Goal: Contribute content: Contribute content

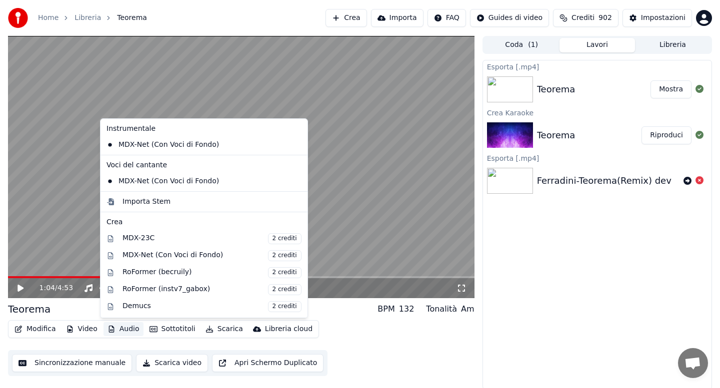
click at [126, 331] on button "Audio" at bounding box center [123, 329] width 40 height 14
click at [147, 204] on div "Importa Stem" at bounding box center [146, 202] width 48 height 10
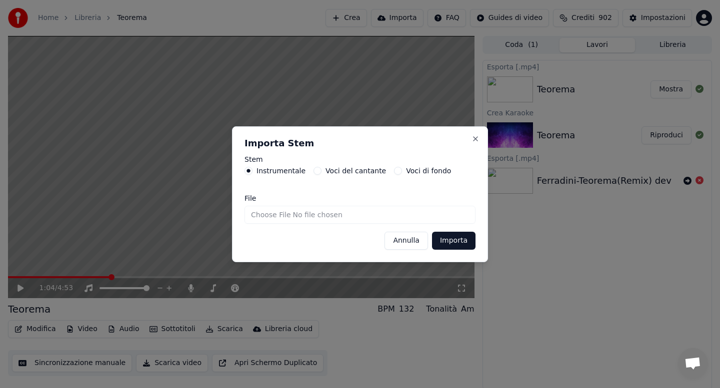
click at [273, 216] on input "File" at bounding box center [359, 215] width 231 height 18
type input "**********"
click at [451, 244] on button "Importa" at bounding box center [453, 241] width 43 height 18
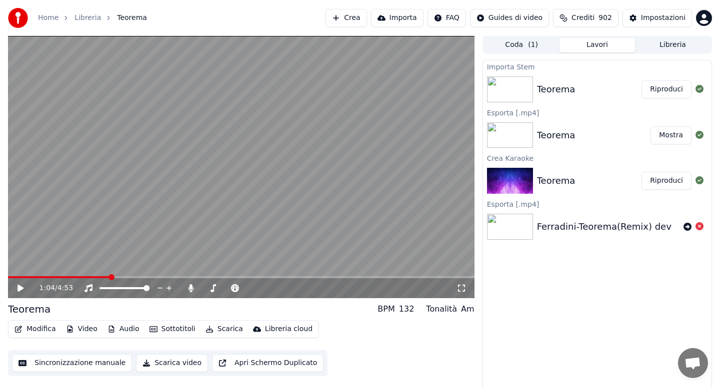
click at [124, 327] on button "Audio" at bounding box center [123, 329] width 40 height 14
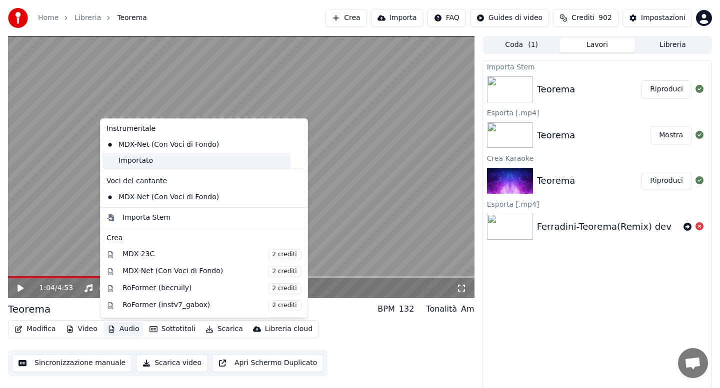
click at [138, 162] on div "Importato" at bounding box center [196, 161] width 188 height 16
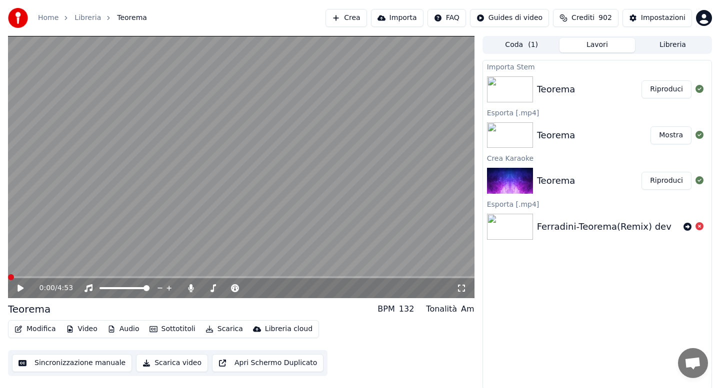
click at [21, 288] on icon at bounding box center [20, 288] width 6 height 7
click at [192, 289] on icon at bounding box center [190, 288] width 5 height 8
click at [0, 278] on div "0:00 / 4:53 Teorema BPM 132 Tonalità Am Modifica Video Audio Sottotitoli Scaric…" at bounding box center [360, 213] width 720 height 354
click at [19, 288] on icon at bounding box center [20, 288] width 5 height 6
click at [19, 288] on icon at bounding box center [20, 288] width 6 height 7
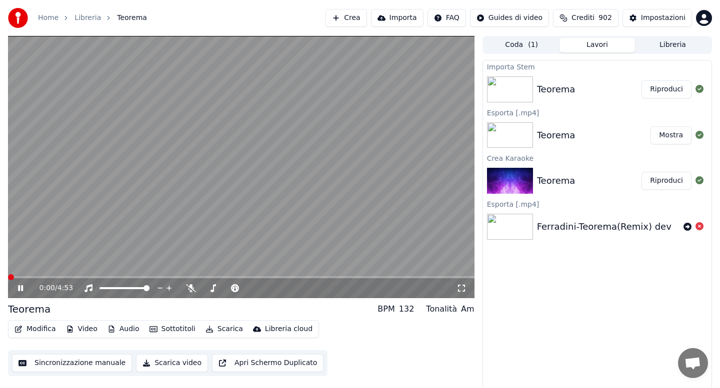
click at [19, 288] on icon at bounding box center [20, 288] width 5 height 6
click at [35, 329] on button "Modifica" at bounding box center [34, 329] width 49 height 14
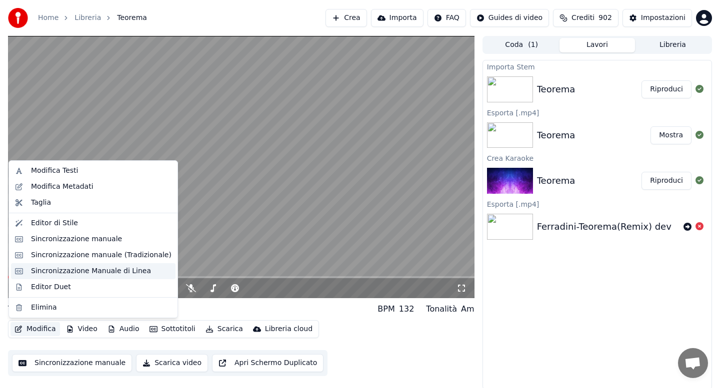
click at [93, 273] on div "Sincronizzazione Manuale di Linea" at bounding box center [91, 271] width 120 height 10
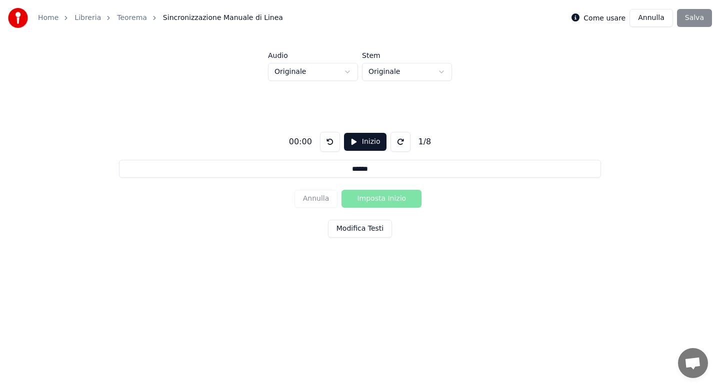
click at [360, 227] on button "Modifica Testi" at bounding box center [360, 229] width 64 height 18
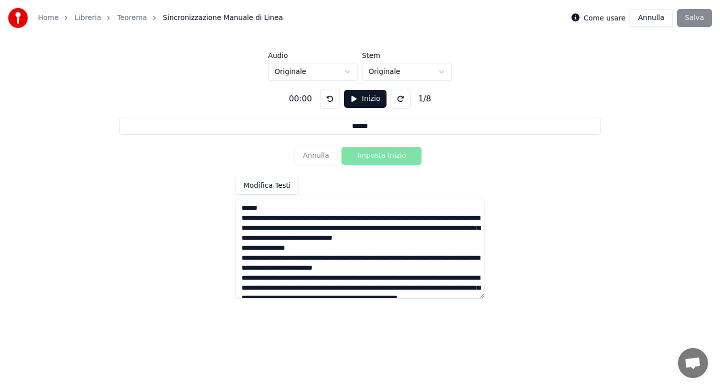
click at [242, 219] on textarea at bounding box center [360, 249] width 250 height 100
type input "**********"
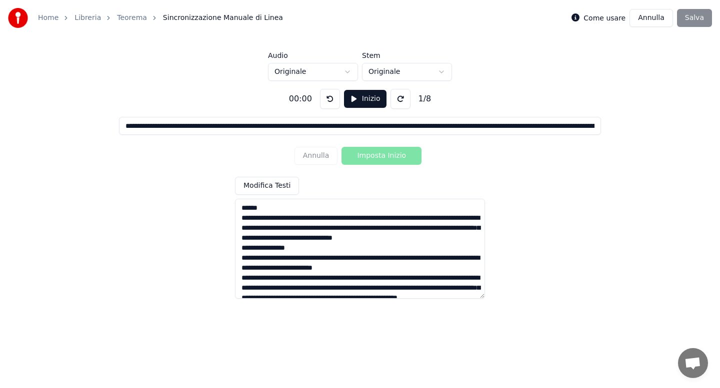
type textarea "**********"
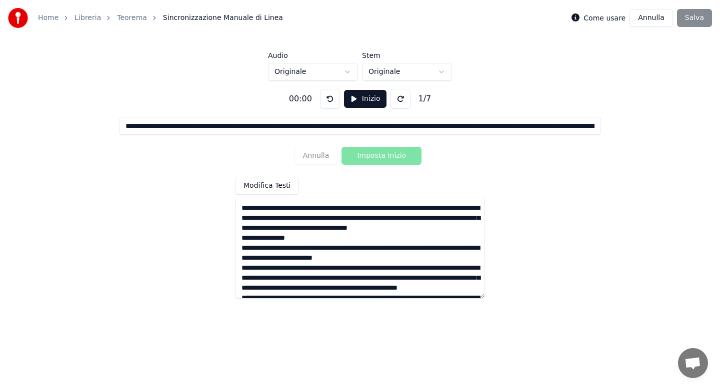
type input "**********"
type textarea "**********"
click at [348, 210] on textarea at bounding box center [360, 249] width 250 height 100
type input "**********"
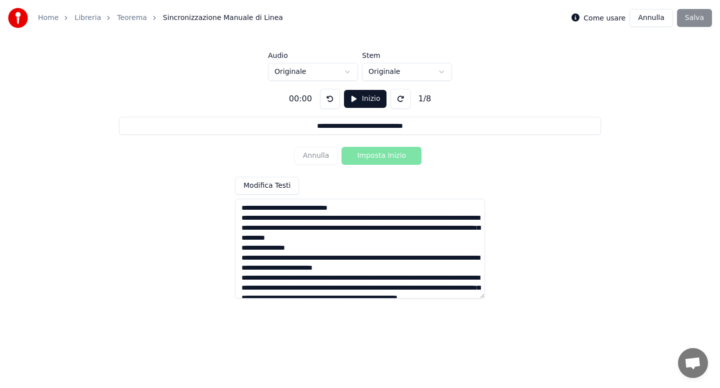
click at [322, 220] on textarea at bounding box center [360, 249] width 250 height 100
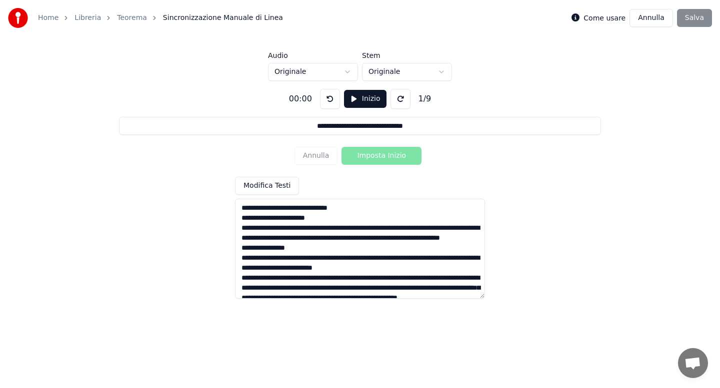
click at [287, 229] on textarea at bounding box center [360, 249] width 250 height 100
click at [317, 227] on textarea at bounding box center [360, 249] width 250 height 100
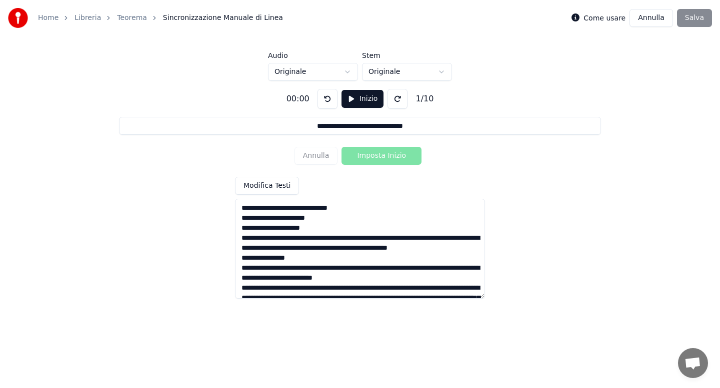
click at [339, 237] on textarea at bounding box center [360, 249] width 250 height 100
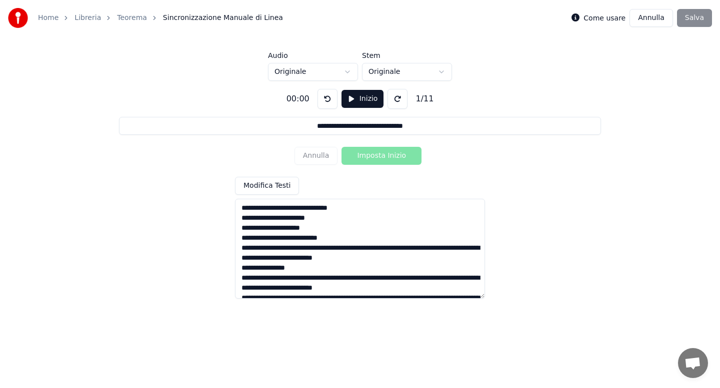
click at [345, 251] on textarea at bounding box center [360, 249] width 250 height 100
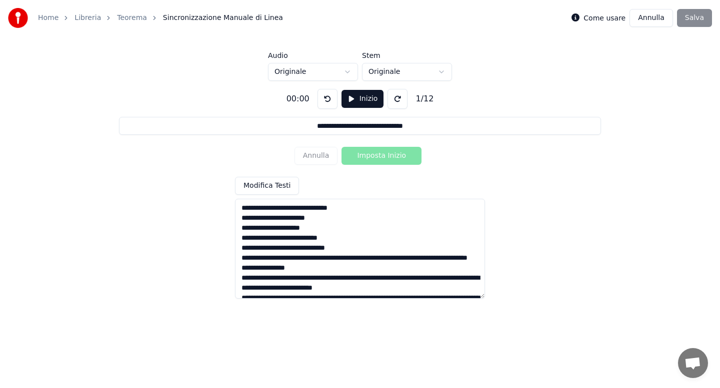
click at [350, 260] on textarea at bounding box center [360, 249] width 250 height 100
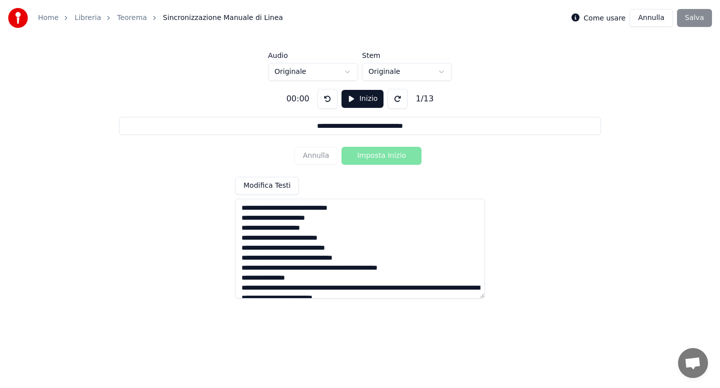
click at [353, 269] on textarea at bounding box center [360, 249] width 250 height 100
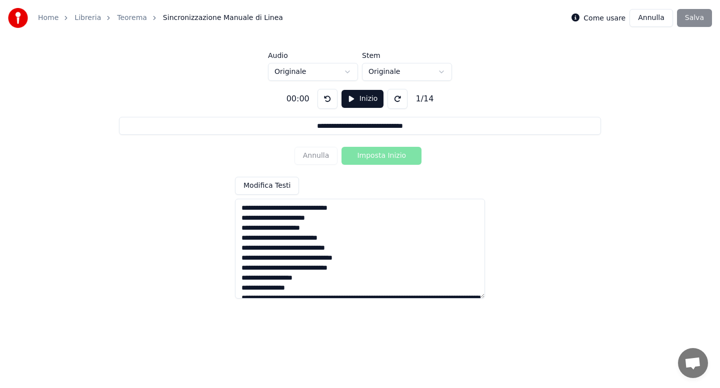
click at [240, 288] on textarea at bounding box center [360, 249] width 250 height 100
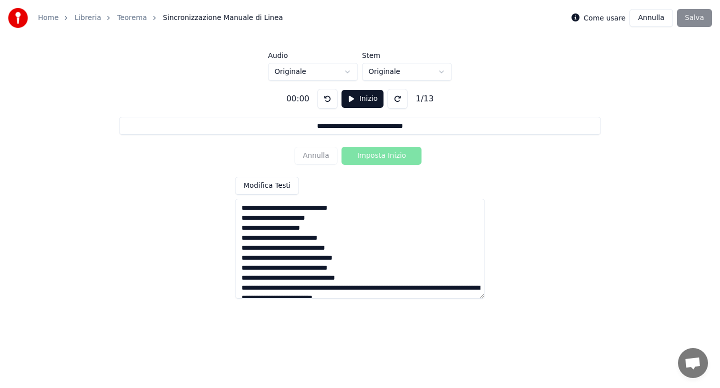
click at [325, 289] on textarea at bounding box center [360, 249] width 250 height 100
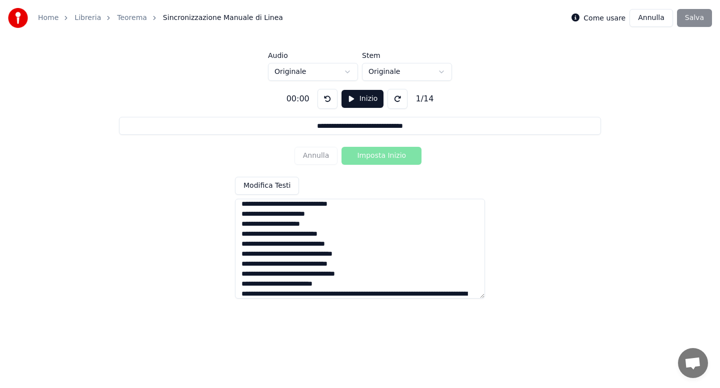
scroll to position [59, 0]
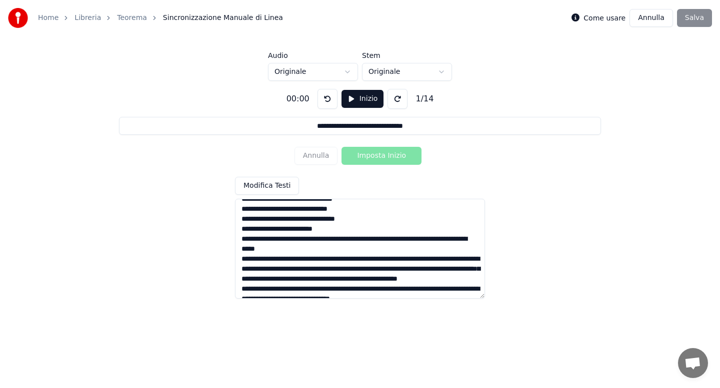
click at [349, 241] on textarea at bounding box center [360, 249] width 250 height 100
click at [326, 250] on textarea at bounding box center [360, 249] width 250 height 100
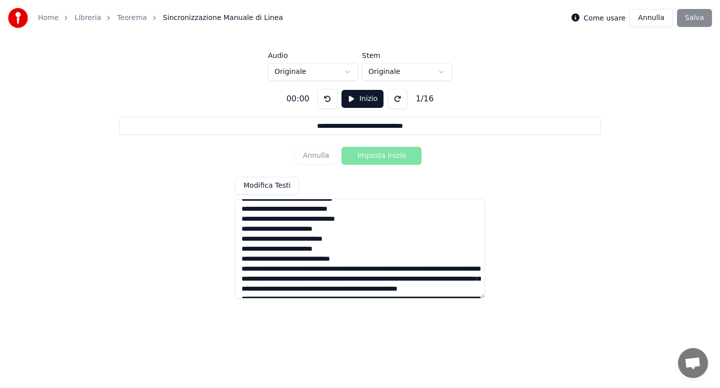
click at [344, 270] on textarea at bounding box center [360, 249] width 250 height 100
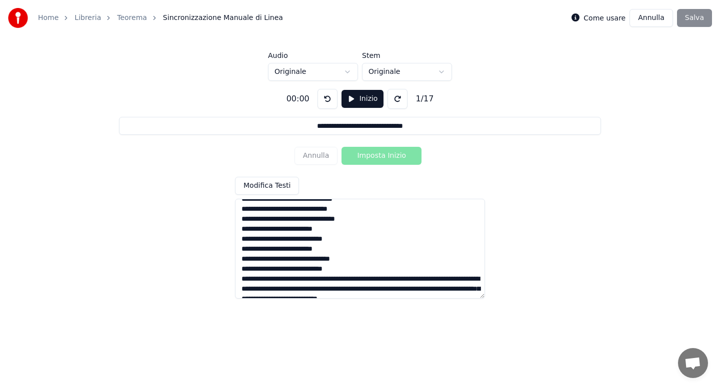
click at [334, 278] on textarea at bounding box center [360, 249] width 250 height 100
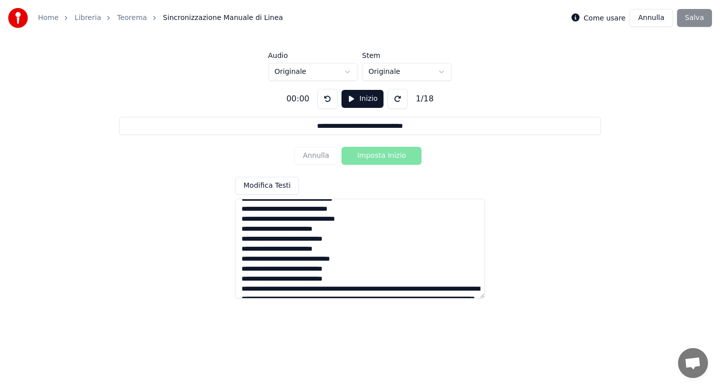
click at [347, 289] on textarea at bounding box center [360, 249] width 250 height 100
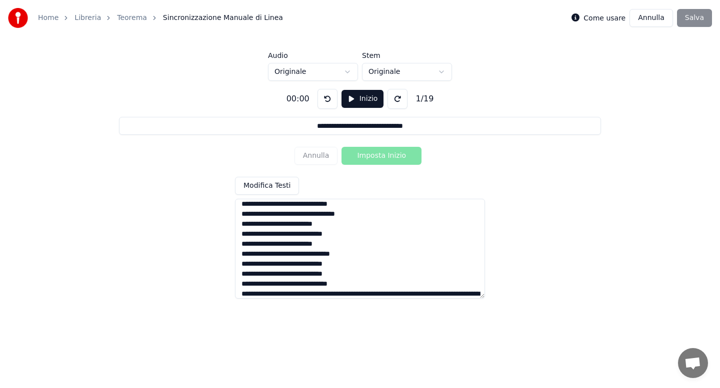
scroll to position [119, 0]
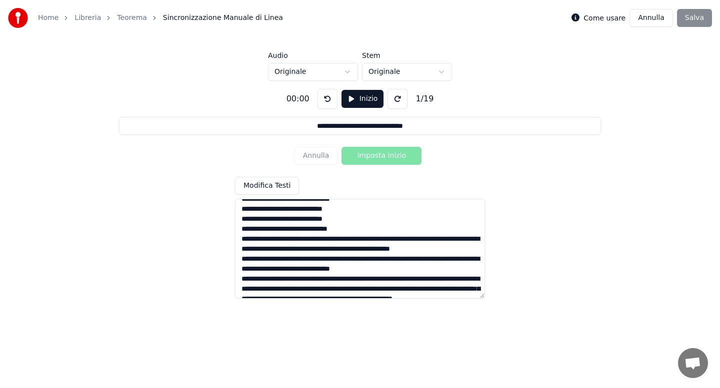
click at [326, 239] on textarea at bounding box center [360, 249] width 250 height 100
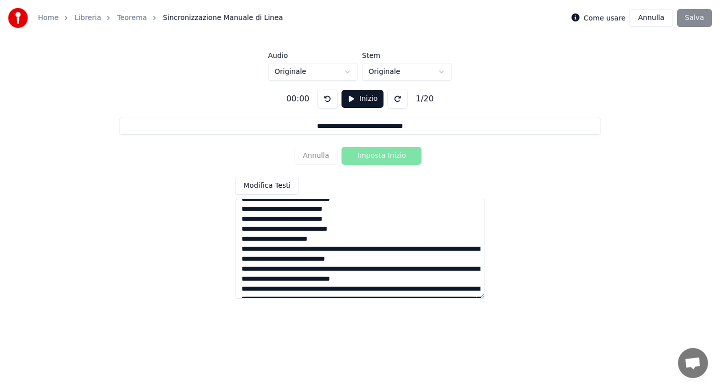
click at [350, 248] on textarea at bounding box center [360, 249] width 250 height 100
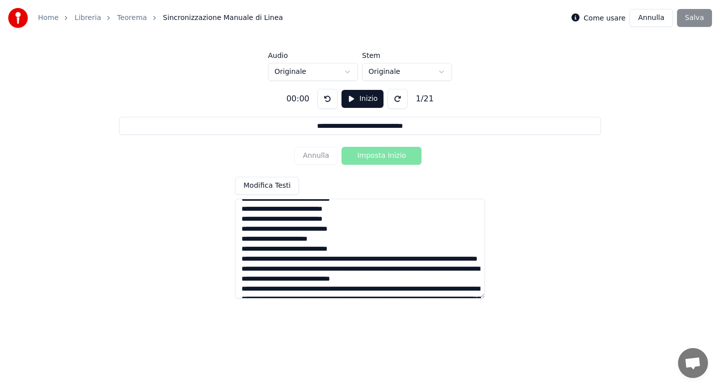
click at [336, 260] on textarea at bounding box center [360, 249] width 250 height 100
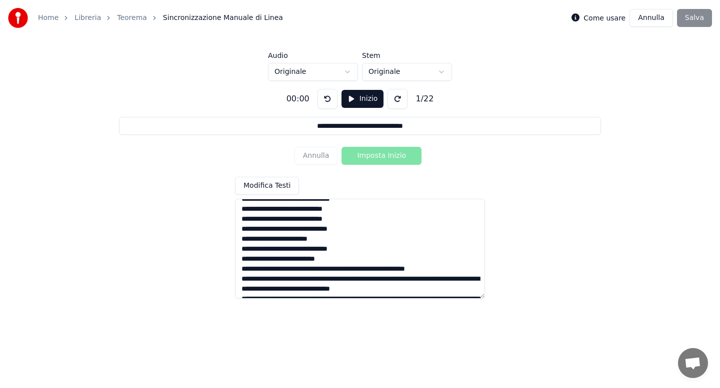
click at [348, 270] on textarea at bounding box center [360, 249] width 250 height 100
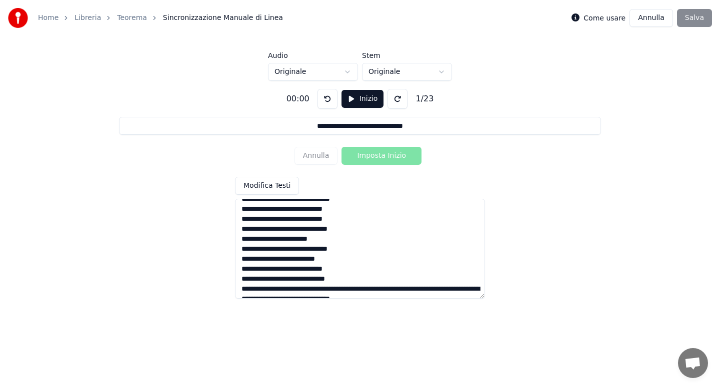
scroll to position [124, 0]
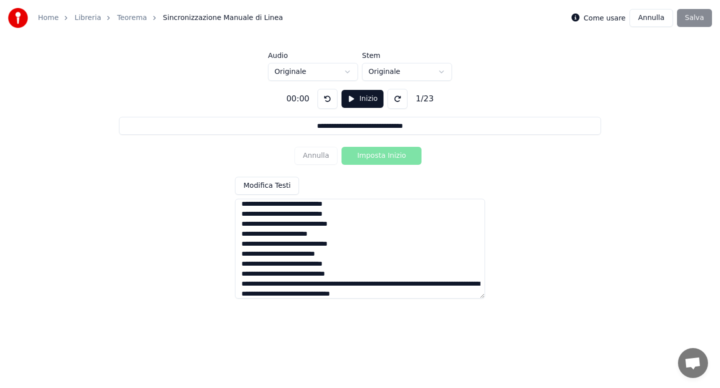
click at [336, 285] on textarea at bounding box center [360, 249] width 250 height 100
click at [351, 295] on textarea at bounding box center [360, 249] width 250 height 100
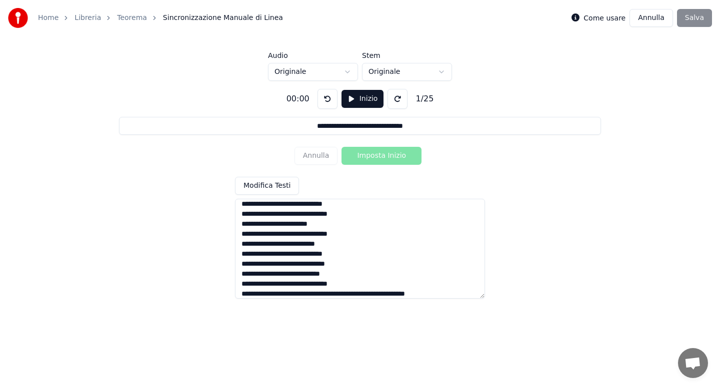
scroll to position [189, 0]
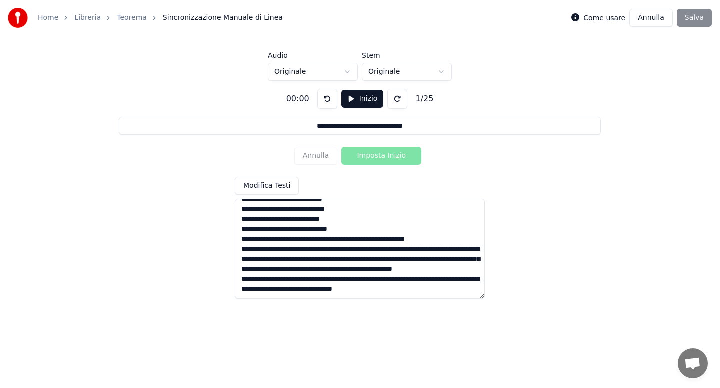
click at [335, 238] on textarea at bounding box center [360, 249] width 250 height 100
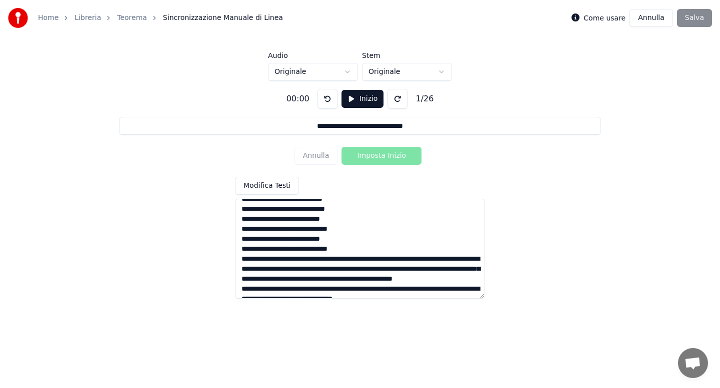
click at [359, 261] on textarea at bounding box center [360, 249] width 250 height 100
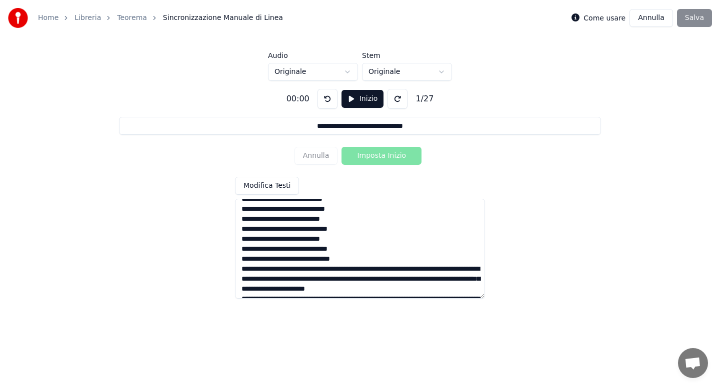
click at [304, 268] on textarea at bounding box center [360, 249] width 250 height 100
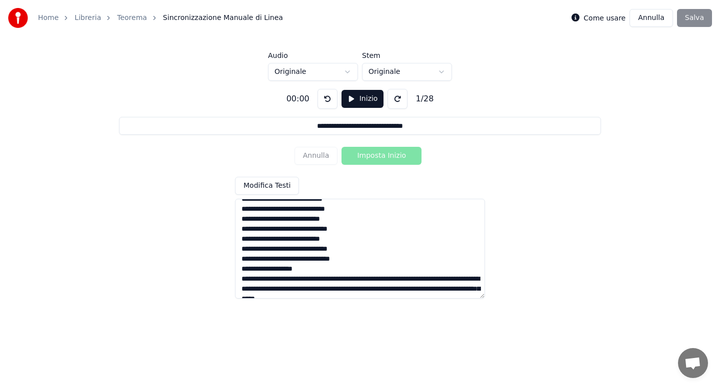
click at [349, 279] on textarea at bounding box center [360, 249] width 250 height 100
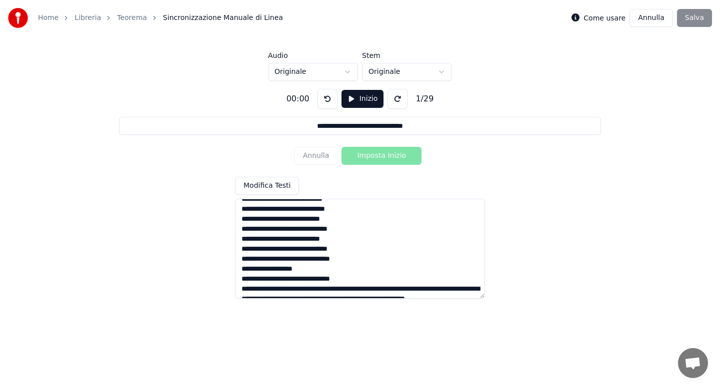
click at [317, 289] on textarea at bounding box center [360, 249] width 250 height 100
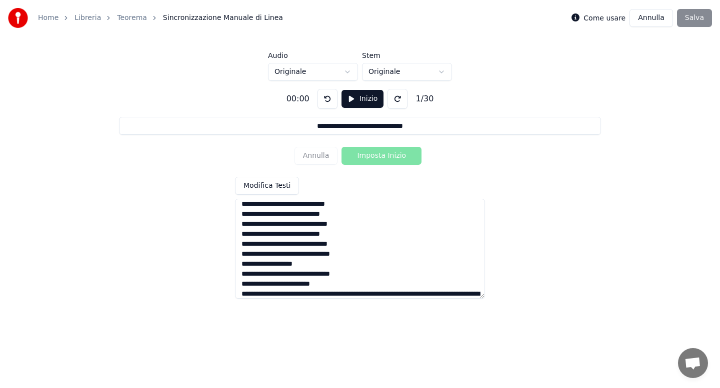
scroll to position [229, 0]
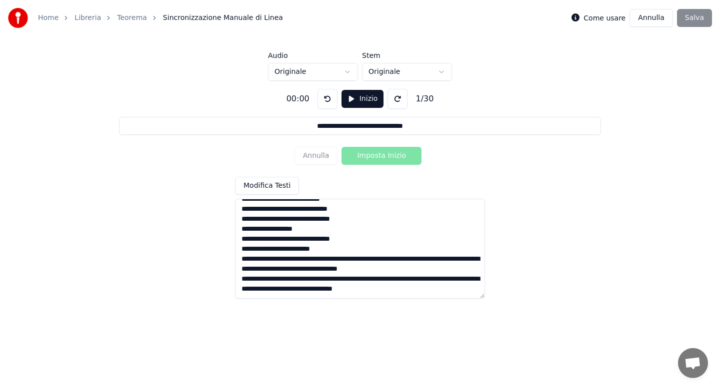
click at [333, 260] on textarea at bounding box center [360, 249] width 250 height 100
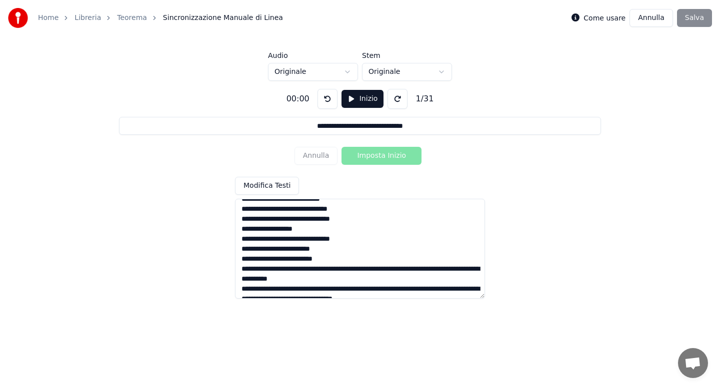
click at [331, 269] on textarea at bounding box center [360, 249] width 250 height 100
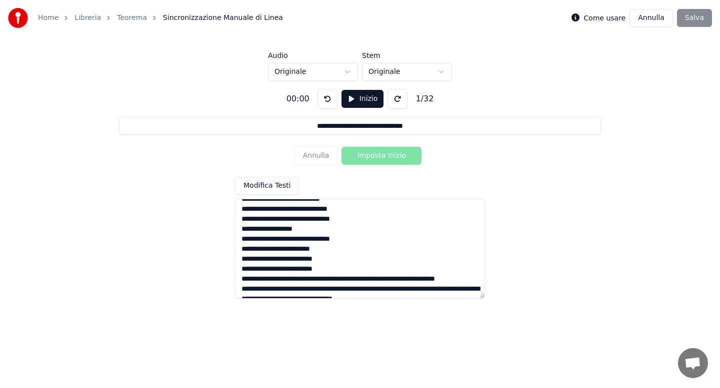
click at [347, 280] on textarea at bounding box center [360, 249] width 250 height 100
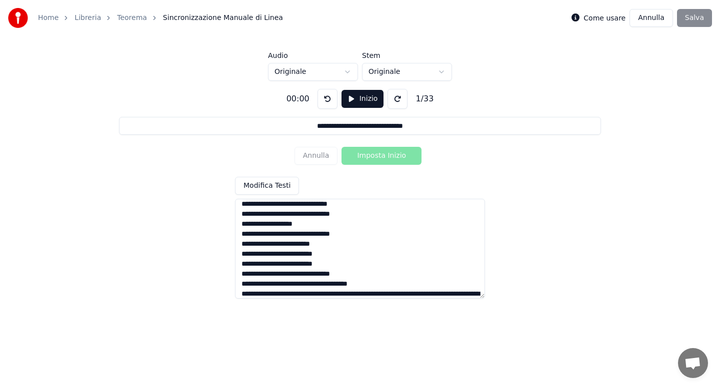
scroll to position [248, 0]
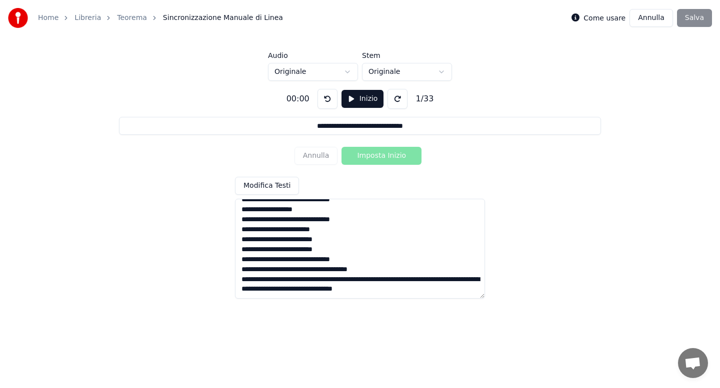
click at [350, 280] on textarea at bounding box center [360, 249] width 250 height 100
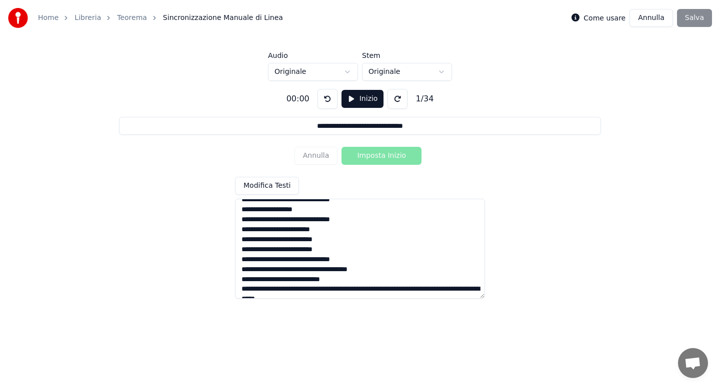
click at [353, 292] on textarea at bounding box center [360, 249] width 250 height 100
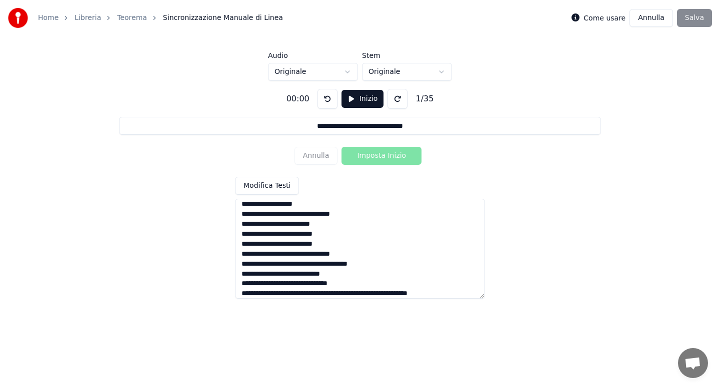
click at [353, 294] on textarea at bounding box center [360, 249] width 250 height 100
click at [360, 205] on textarea at bounding box center [360, 249] width 250 height 100
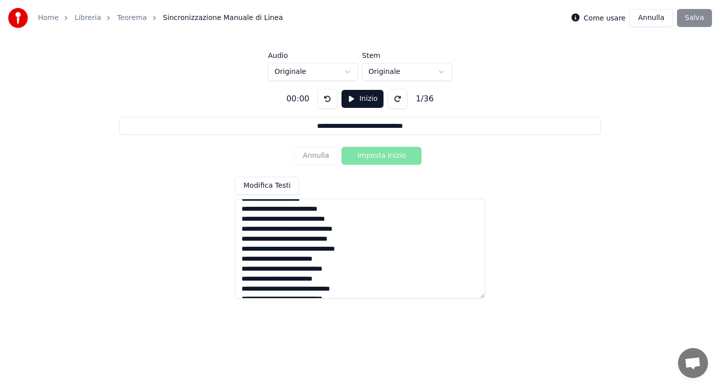
scroll to position [0, 0]
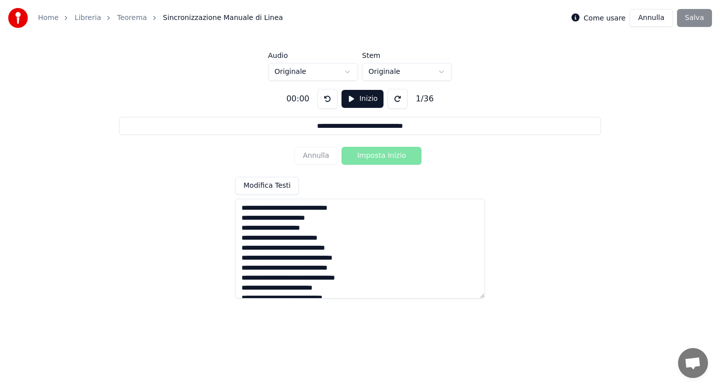
type textarea "**********"
click at [347, 73] on html "**********" at bounding box center [360, 150] width 720 height 301
click at [357, 103] on button "Inizio" at bounding box center [362, 99] width 42 height 18
click at [374, 155] on button "Imposta Inizio" at bounding box center [381, 156] width 80 height 18
click at [374, 155] on button "Imposta Fine" at bounding box center [381, 156] width 80 height 18
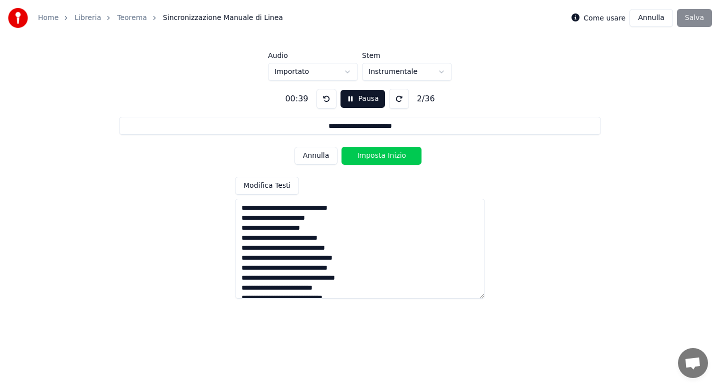
click at [374, 155] on button "Imposta Inizio" at bounding box center [381, 156] width 80 height 18
click at [374, 155] on button "Imposta Fine" at bounding box center [381, 156] width 80 height 18
click at [374, 155] on button "Imposta Inizio" at bounding box center [381, 156] width 80 height 18
click at [374, 155] on button "Imposta Fine" at bounding box center [381, 156] width 80 height 18
click at [374, 155] on button "Imposta Inizio" at bounding box center [381, 156] width 80 height 18
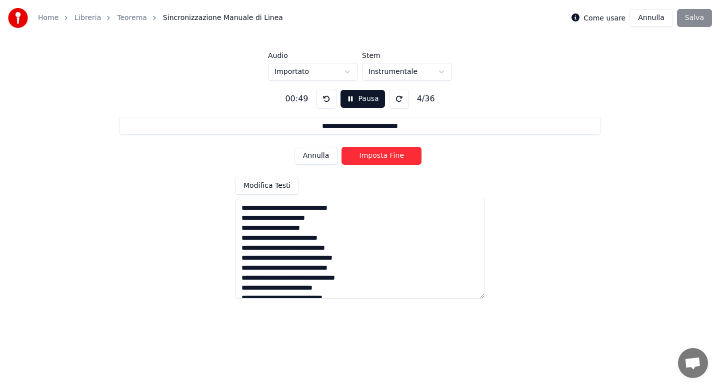
click at [374, 155] on button "Imposta Fine" at bounding box center [381, 156] width 80 height 18
click at [374, 155] on button "Imposta Inizio" at bounding box center [381, 156] width 80 height 18
click at [374, 155] on button "Imposta Fine" at bounding box center [381, 156] width 80 height 18
click at [374, 155] on button "Imposta Inizio" at bounding box center [381, 156] width 80 height 18
click at [374, 155] on button "Imposta Fine" at bounding box center [381, 156] width 80 height 18
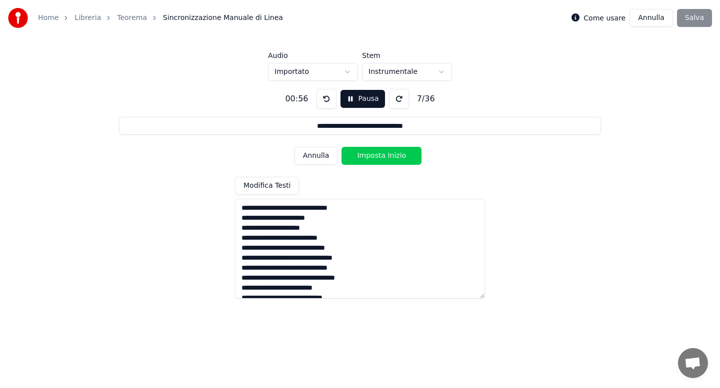
click at [374, 155] on button "Imposta Inizio" at bounding box center [381, 156] width 80 height 18
click at [374, 155] on button "Imposta Fine" at bounding box center [381, 156] width 80 height 18
click at [374, 155] on button "Imposta Inizio" at bounding box center [381, 156] width 80 height 18
click at [374, 155] on button "Imposta Fine" at bounding box center [381, 156] width 80 height 18
click at [374, 155] on button "Imposta Inizio" at bounding box center [381, 156] width 80 height 18
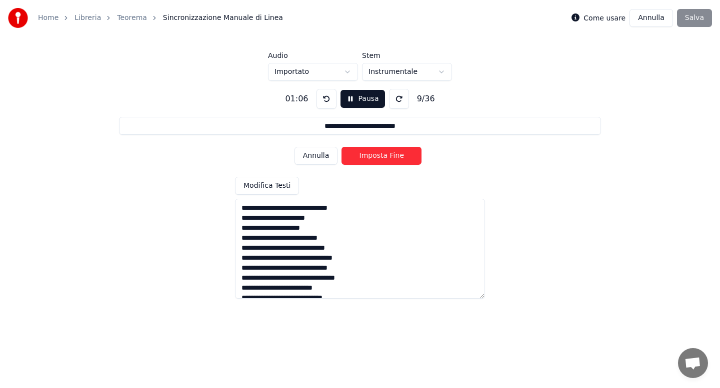
click at [374, 155] on button "Imposta Fine" at bounding box center [381, 156] width 80 height 18
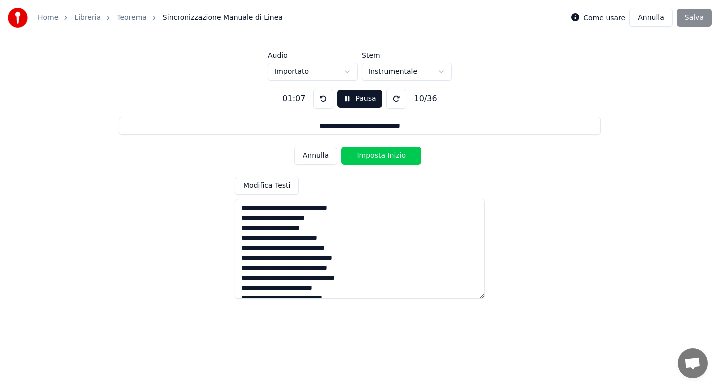
click at [374, 155] on button "Imposta Inizio" at bounding box center [381, 156] width 80 height 18
click at [374, 155] on button "Imposta Fine" at bounding box center [381, 156] width 80 height 18
click at [374, 155] on button "Imposta Inizio" at bounding box center [381, 156] width 80 height 18
click at [374, 155] on button "Imposta Fine" at bounding box center [381, 156] width 80 height 18
click at [374, 155] on button "Imposta Inizio" at bounding box center [381, 156] width 80 height 18
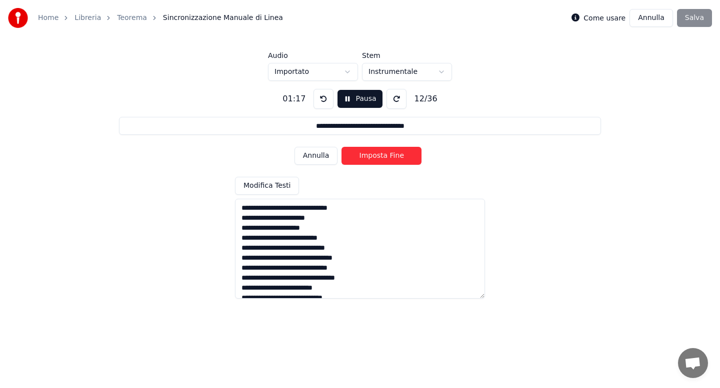
click at [374, 155] on button "Imposta Fine" at bounding box center [381, 156] width 80 height 18
click at [374, 155] on button "Imposta Inizio" at bounding box center [381, 156] width 80 height 18
click at [374, 155] on button "Imposta Fine" at bounding box center [381, 156] width 80 height 18
click at [374, 155] on button "Imposta Inizio" at bounding box center [381, 156] width 80 height 18
click at [374, 155] on button "Imposta Fine" at bounding box center [381, 156] width 80 height 18
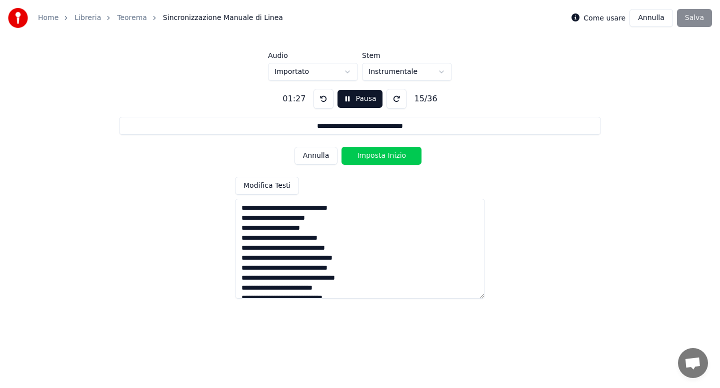
click at [374, 155] on button "Imposta Inizio" at bounding box center [381, 156] width 80 height 18
click at [374, 155] on button "Imposta Fine" at bounding box center [381, 156] width 80 height 18
click at [374, 155] on button "Imposta Inizio" at bounding box center [381, 156] width 80 height 18
click at [374, 155] on button "Imposta Fine" at bounding box center [381, 156] width 80 height 18
click at [374, 155] on button "Imposta Inizio" at bounding box center [381, 156] width 80 height 18
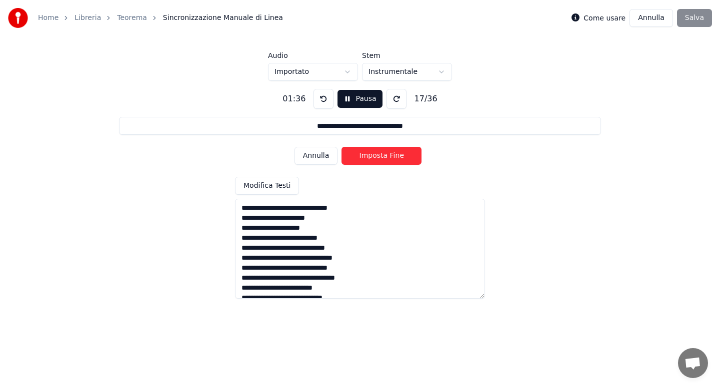
click at [374, 155] on button "Imposta Fine" at bounding box center [381, 156] width 80 height 18
click at [374, 155] on button "Imposta Inizio" at bounding box center [381, 156] width 80 height 18
click at [374, 155] on button "Imposta Fine" at bounding box center [381, 156] width 80 height 18
click at [374, 155] on button "Imposta Inizio" at bounding box center [381, 156] width 80 height 18
click at [374, 155] on button "Imposta Fine" at bounding box center [381, 156] width 80 height 18
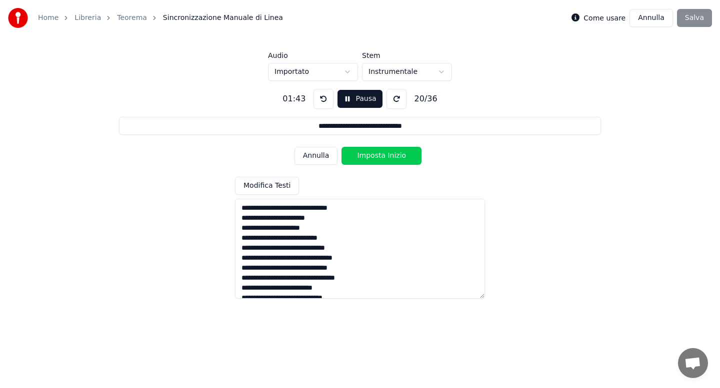
click at [374, 155] on button "Imposta Inizio" at bounding box center [381, 156] width 80 height 18
click at [374, 155] on button "Imposta Fine" at bounding box center [381, 156] width 80 height 18
click at [374, 155] on button "Imposta Inizio" at bounding box center [381, 156] width 80 height 18
click at [374, 155] on button "Imposta Fine" at bounding box center [381, 156] width 80 height 18
click at [374, 155] on button "Imposta Inizio" at bounding box center [381, 156] width 80 height 18
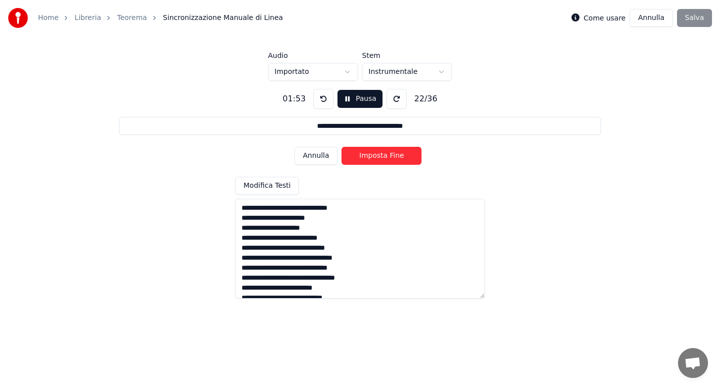
click at [374, 155] on button "Imposta Fine" at bounding box center [381, 156] width 80 height 18
click at [374, 155] on button "Imposta Inizio" at bounding box center [381, 156] width 80 height 18
click at [374, 155] on button "Imposta Fine" at bounding box center [381, 156] width 80 height 18
click at [374, 155] on button "Imposta Inizio" at bounding box center [381, 156] width 80 height 18
click at [374, 155] on button "Imposta Fine" at bounding box center [381, 156] width 80 height 18
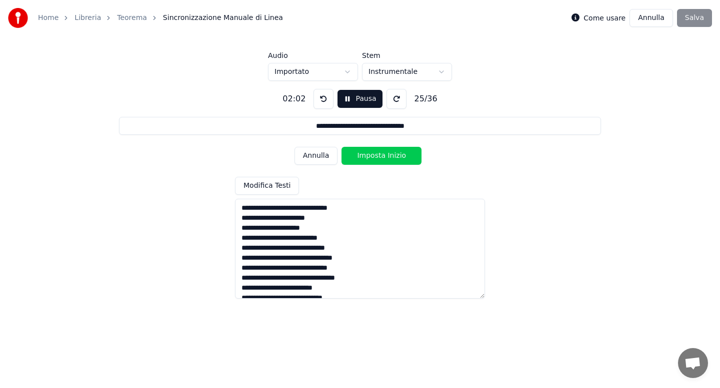
click at [374, 155] on button "Imposta Inizio" at bounding box center [381, 156] width 80 height 18
click at [374, 155] on button "Imposta Fine" at bounding box center [381, 156] width 80 height 18
click at [374, 155] on button "Imposta Inizio" at bounding box center [381, 156] width 80 height 18
click at [374, 155] on button "Imposta Fine" at bounding box center [381, 156] width 80 height 18
click at [374, 155] on button "Imposta Inizio" at bounding box center [381, 156] width 80 height 18
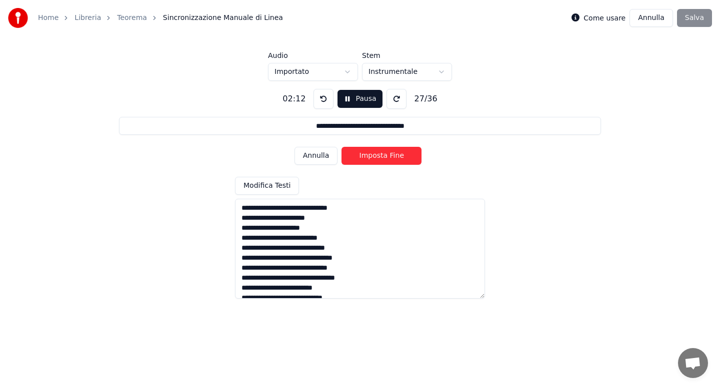
click at [374, 155] on button "Imposta Fine" at bounding box center [381, 156] width 80 height 18
click at [374, 155] on button "Imposta Inizio" at bounding box center [381, 156] width 80 height 18
click at [374, 155] on button "Imposta Fine" at bounding box center [381, 156] width 80 height 18
click at [374, 155] on button "Imposta Inizio" at bounding box center [381, 156] width 80 height 18
click at [374, 155] on button "Imposta Fine" at bounding box center [381, 156] width 80 height 18
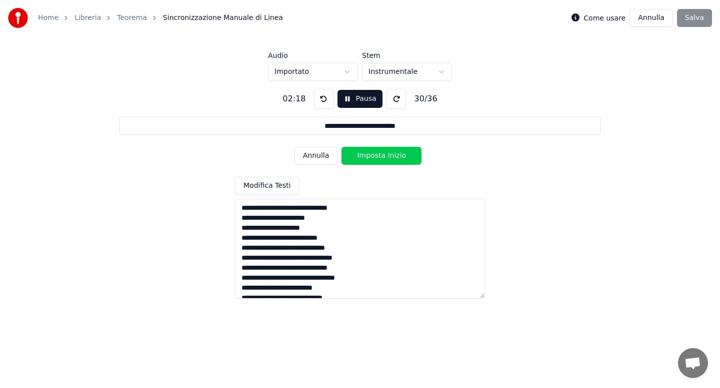
click at [374, 155] on button "Imposta Inizio" at bounding box center [381, 156] width 80 height 18
click at [374, 155] on button "Imposta Fine" at bounding box center [381, 156] width 80 height 18
click at [374, 155] on button "Imposta Inizio" at bounding box center [381, 156] width 80 height 18
click at [374, 155] on button "Imposta Fine" at bounding box center [381, 156] width 80 height 18
click at [374, 155] on button "Imposta Inizio" at bounding box center [381, 156] width 80 height 18
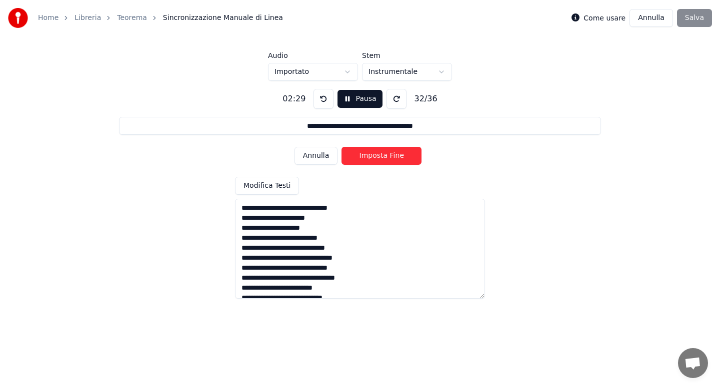
click at [374, 155] on button "Imposta Fine" at bounding box center [381, 156] width 80 height 18
click at [374, 155] on button "Imposta Inizio" at bounding box center [381, 156] width 80 height 18
click at [374, 155] on button "Imposta Fine" at bounding box center [381, 156] width 80 height 18
click at [374, 155] on button "Imposta Inizio" at bounding box center [381, 156] width 80 height 18
click at [374, 155] on button "Imposta Fine" at bounding box center [381, 156] width 80 height 18
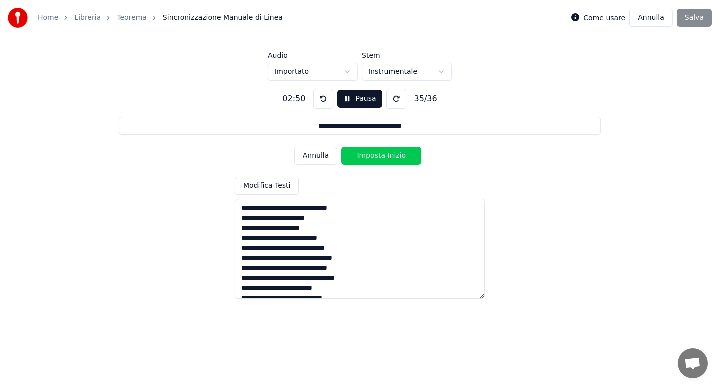
click at [374, 155] on button "Imposta Inizio" at bounding box center [381, 156] width 80 height 18
click at [374, 155] on button "Imposta Fine" at bounding box center [381, 156] width 80 height 18
type input "**********"
click at [374, 155] on button "Imposta Inizio" at bounding box center [381, 156] width 80 height 18
click at [374, 155] on button "Imposta Fine" at bounding box center [381, 156] width 80 height 18
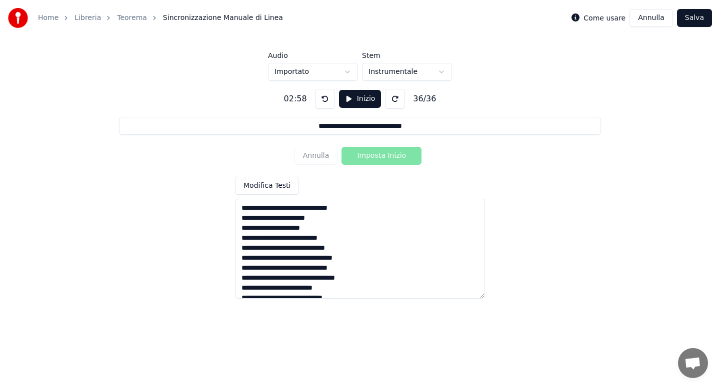
click at [701, 22] on button "Salva" at bounding box center [694, 18] width 35 height 18
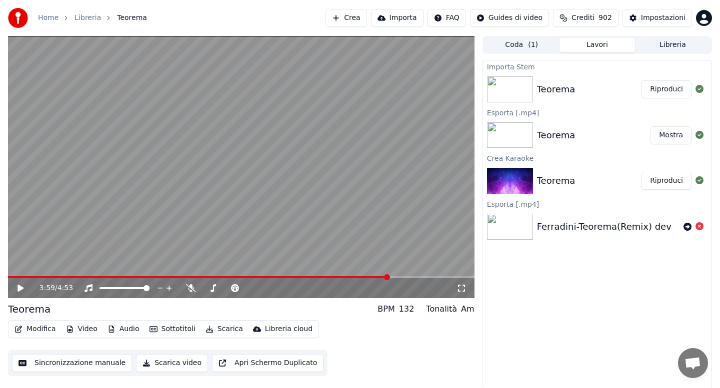
click at [13, 277] on span at bounding box center [198, 277] width 381 height 2
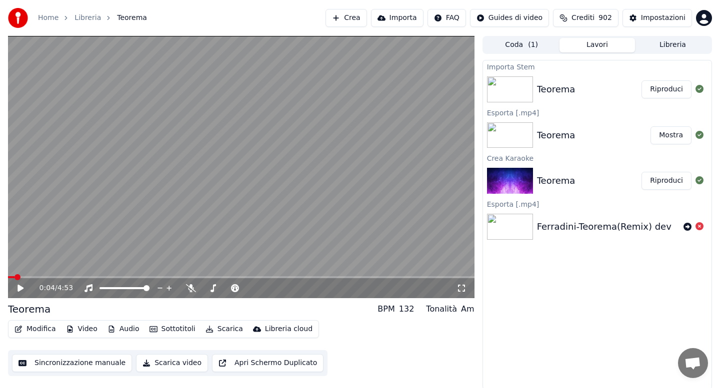
click at [16, 284] on icon at bounding box center [27, 288] width 23 height 8
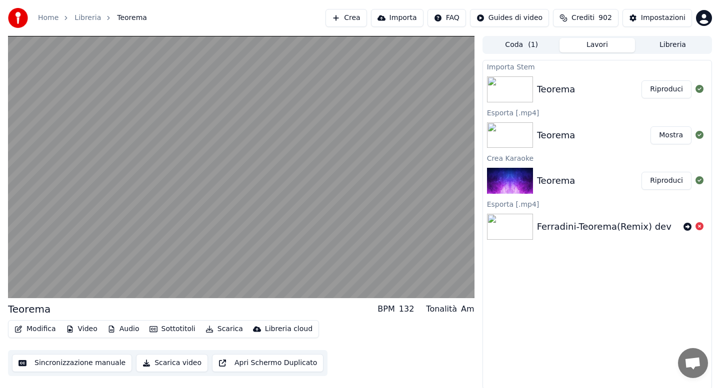
click at [45, 328] on button "Modifica" at bounding box center [34, 329] width 49 height 14
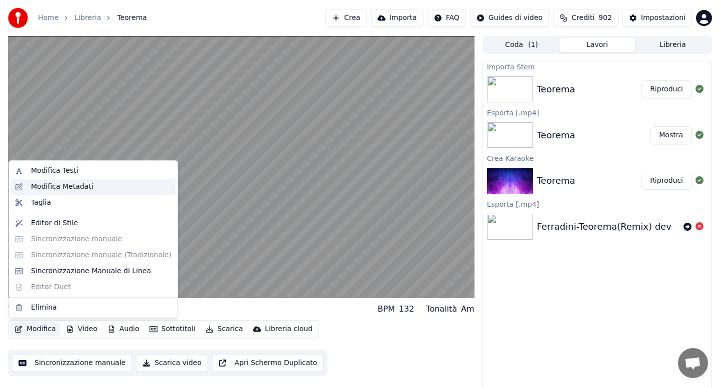
click at [69, 188] on div "Modifica Metadati" at bounding box center [62, 187] width 62 height 10
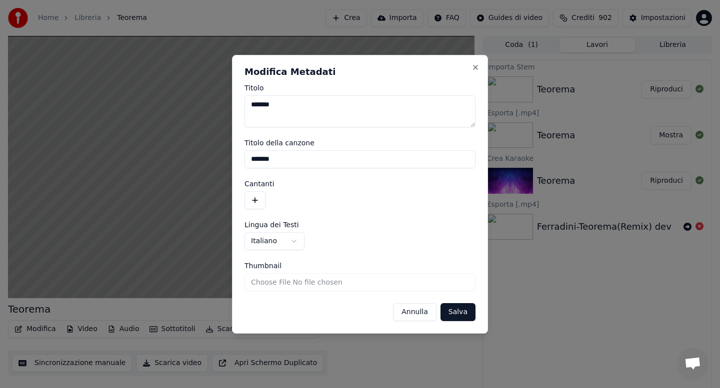
click at [287, 105] on textarea "*******" at bounding box center [359, 111] width 231 height 32
click at [301, 107] on textarea "**********" at bounding box center [359, 111] width 231 height 32
type textarea "**********"
click at [463, 316] on button "Salva" at bounding box center [457, 312] width 35 height 18
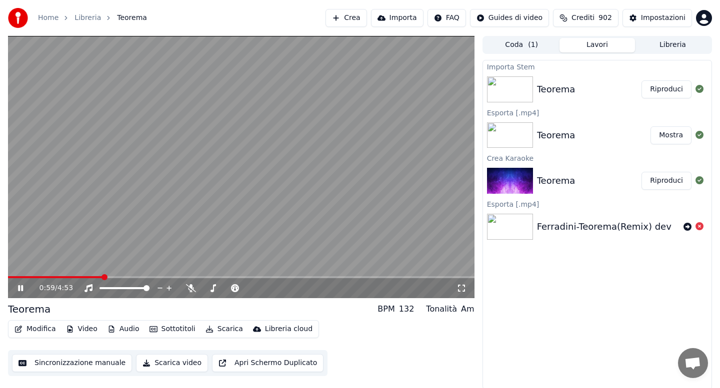
click at [22, 287] on icon at bounding box center [20, 288] width 5 height 6
click at [10, 277] on span at bounding box center [55, 277] width 95 height 2
click at [19, 288] on icon at bounding box center [20, 288] width 6 height 7
click at [218, 329] on button "Scarica" at bounding box center [223, 329] width 45 height 14
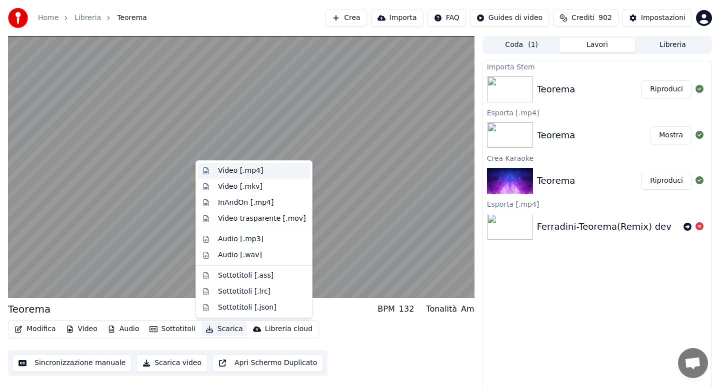
click at [239, 171] on div "Video [.mp4]" at bounding box center [240, 171] width 45 height 10
